Goal: Find specific page/section: Find specific page/section

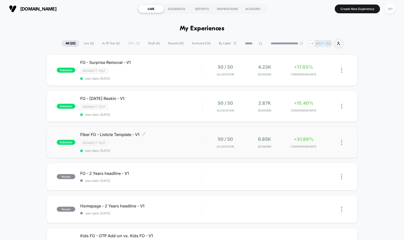
click at [189, 139] on div "Fiber FO - Listicle Template - V1 Click to edit experience details Click to edi…" at bounding box center [141, 142] width 122 height 21
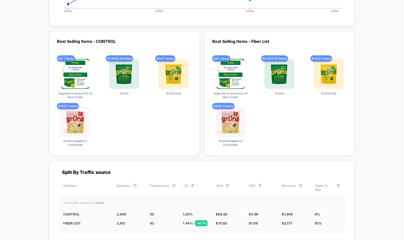
scroll to position [1609, 0]
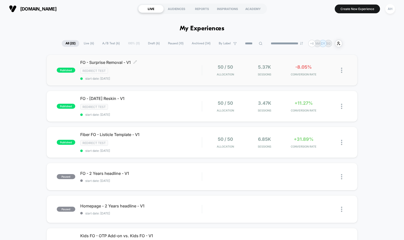
click at [181, 69] on div "Redirect Test" at bounding box center [141, 71] width 122 height 6
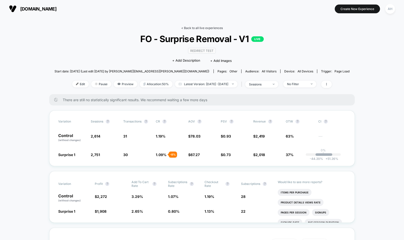
click at [195, 27] on link "< Back to all live experiences" at bounding box center [202, 28] width 42 height 4
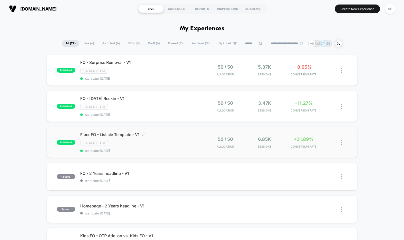
click at [178, 143] on div "Redirect Test" at bounding box center [141, 143] width 122 height 6
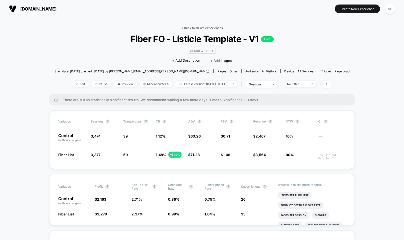
click at [193, 28] on link "< Back to all live experiences" at bounding box center [202, 28] width 42 height 4
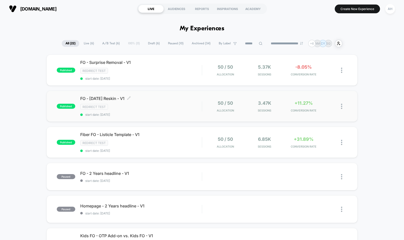
click at [189, 113] on span "start date: [DATE]" at bounding box center [141, 115] width 122 height 4
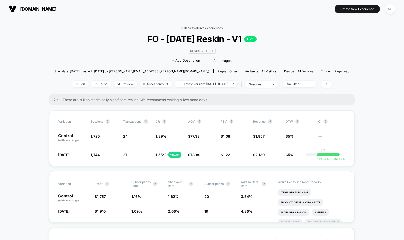
click at [202, 27] on link "< Back to all live experiences" at bounding box center [202, 28] width 42 height 4
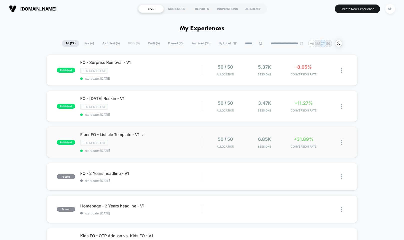
click at [174, 140] on div "Redirect Test" at bounding box center [141, 143] width 122 height 6
